Goal: Task Accomplishment & Management: Manage account settings

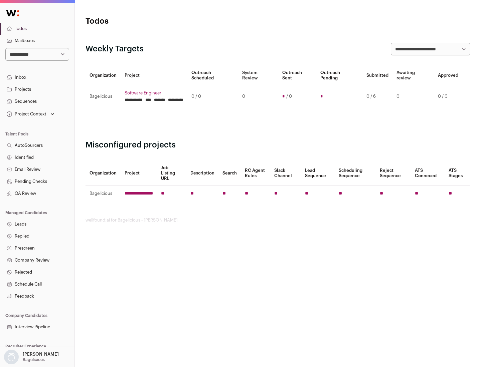
click at [37, 89] on link "Projects" at bounding box center [37, 89] width 74 height 12
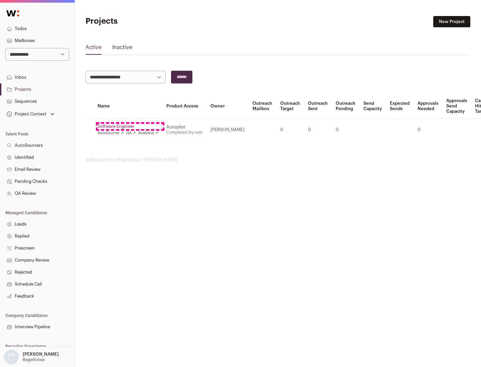
click at [130, 127] on link "Software Engineer" at bounding box center [128, 126] width 61 height 5
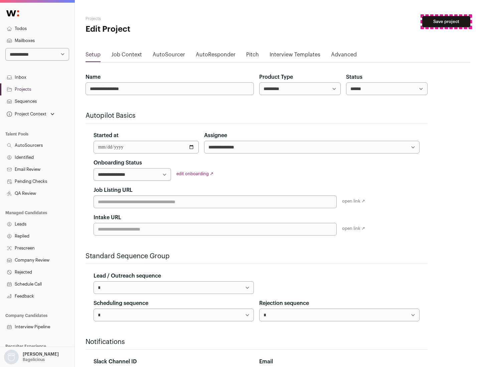
click at [446, 22] on button "Save project" at bounding box center [446, 21] width 48 height 11
